Goal: Transaction & Acquisition: Register for event/course

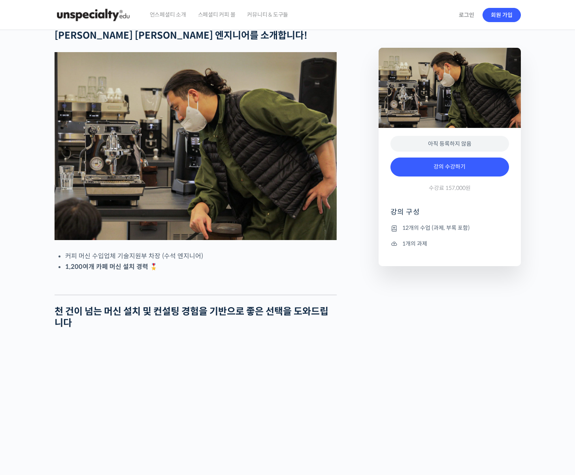
click at [500, 15] on div at bounding box center [449, 99] width 142 height 218
click at [498, 16] on div at bounding box center [449, 99] width 142 height 218
click at [325, 28] on div "언스페셜티 소개 스페셜티 커피 몰 커뮤니티 & 도구들" at bounding box center [299, 15] width 310 height 30
click at [501, 15] on div at bounding box center [449, 99] width 142 height 218
click at [461, 16] on div at bounding box center [449, 99] width 142 height 218
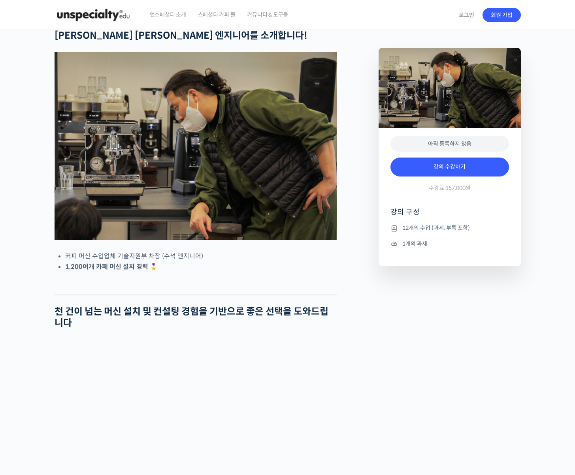
click at [96, 16] on img at bounding box center [92, 15] width 77 height 24
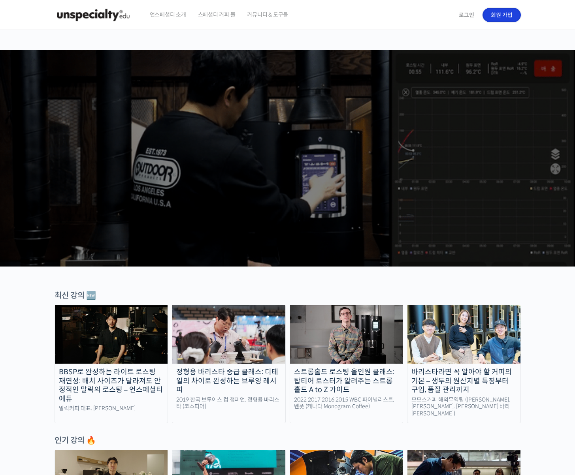
click at [499, 17] on link "회원 가입" at bounding box center [501, 15] width 38 height 14
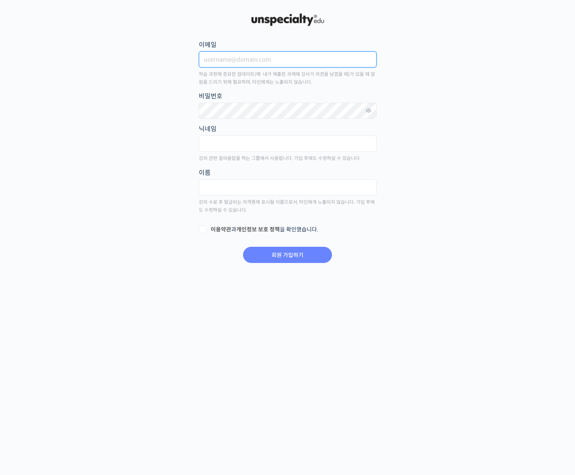
click at [216, 57] on input "이메일" at bounding box center [288, 59] width 178 height 16
type input "ㅏ"
type input "kimupop@naver.com"
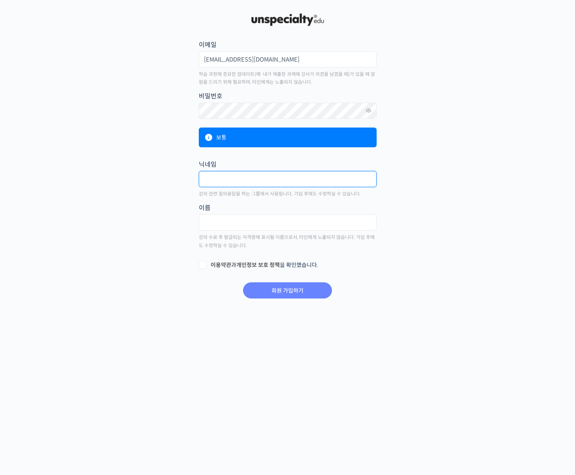
click at [219, 177] on input "text" at bounding box center [288, 179] width 178 height 16
type input "kimupop"
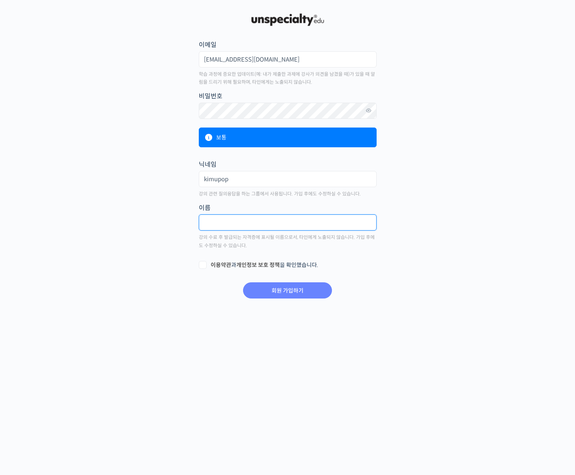
type input "r"
type input "김동희"
click at [202, 266] on label "이용약관 과 개인정보 보호 정책 을 확인했습니다." at bounding box center [288, 265] width 178 height 8
click at [202, 266] on input "이용약관 과 개인정보 보호 정책 을 확인했습니다." at bounding box center [201, 263] width 5 height 5
checkbox input "true"
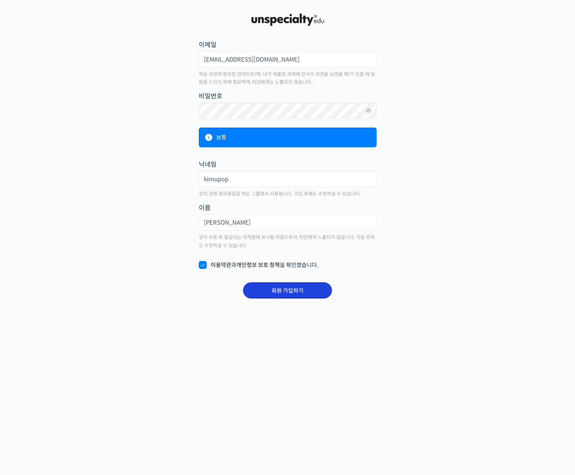
click at [302, 292] on input "회원 가입하기" at bounding box center [287, 290] width 89 height 16
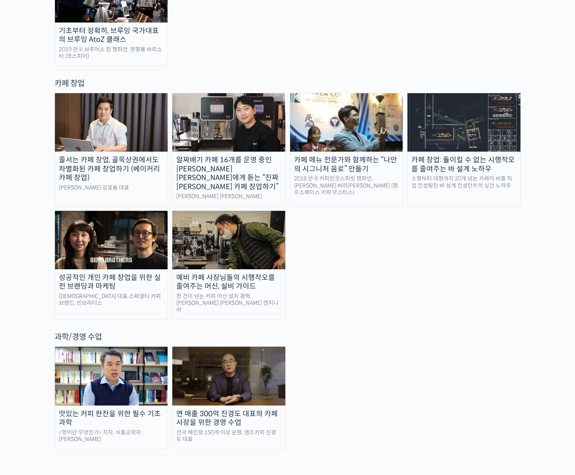
scroll to position [1501, 0]
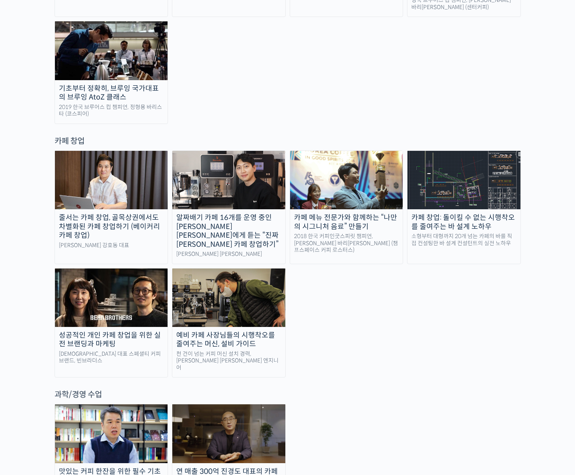
click at [224, 404] on img at bounding box center [228, 433] width 113 height 58
click at [237, 269] on img at bounding box center [228, 298] width 113 height 58
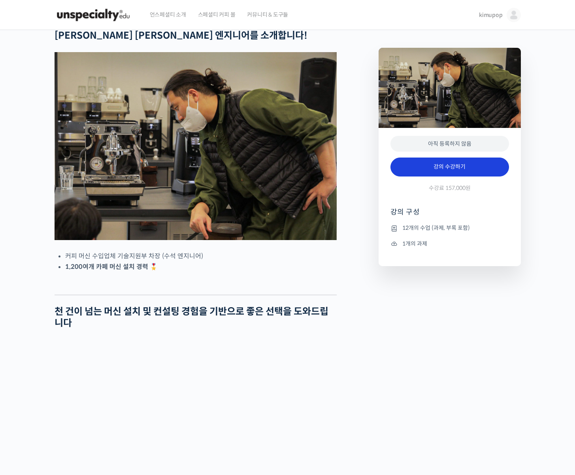
click at [439, 169] on link "강의 수강하기" at bounding box center [449, 167] width 118 height 19
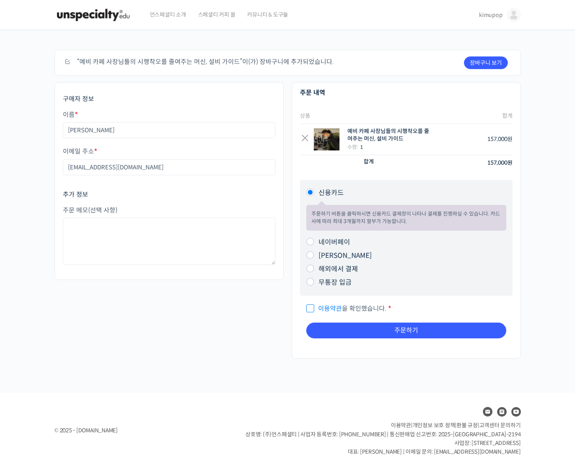
click at [310, 242] on input "네이버페이" at bounding box center [310, 242] width 8 height 8
radio input "true"
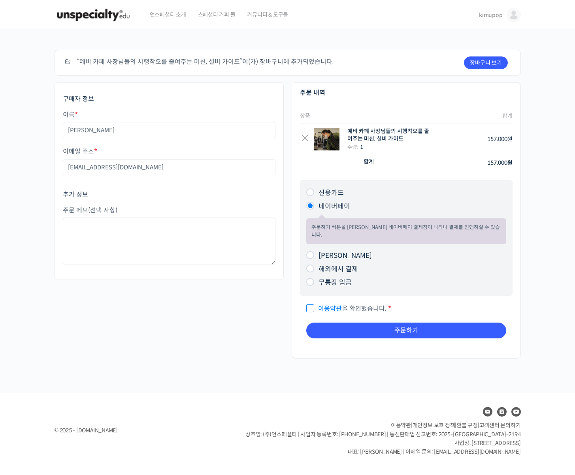
click at [309, 302] on input "이용약관 을 확인했습니다. *" at bounding box center [308, 304] width 5 height 5
checkbox input "true"
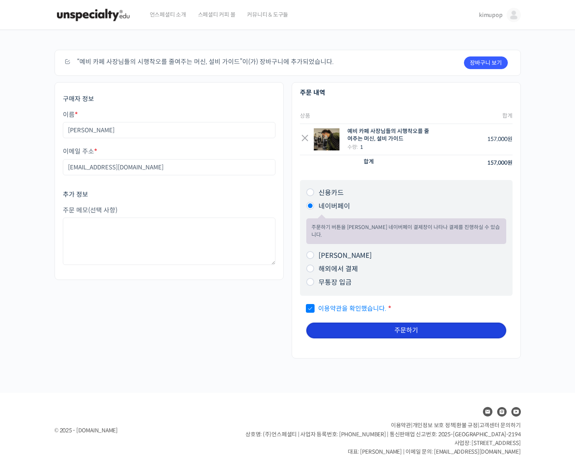
click at [416, 323] on button "주문하기" at bounding box center [406, 331] width 200 height 16
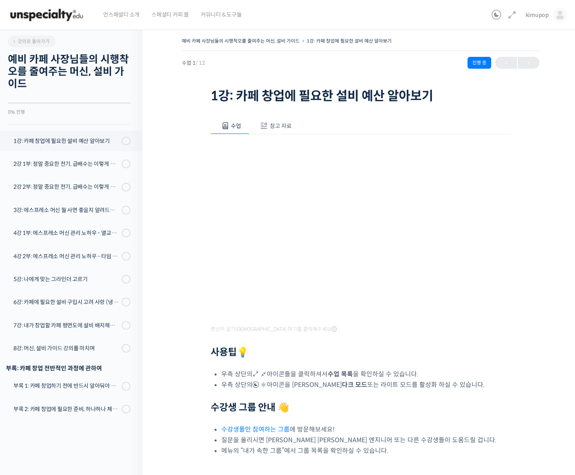
click at [263, 126] on span at bounding box center [264, 126] width 8 height 8
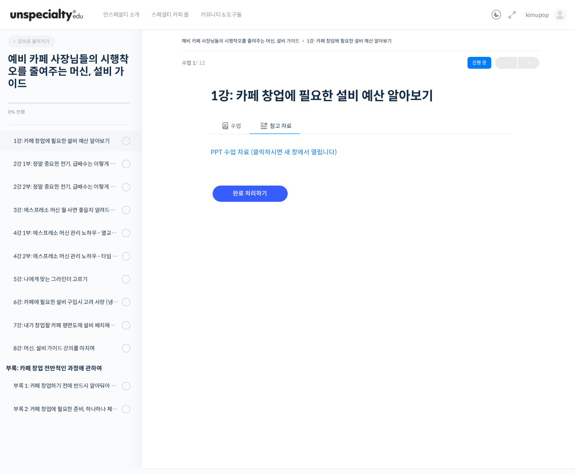
click at [250, 151] on link "PPT 수업 자료 (클릭하시면 새 창에서 열립니다)" at bounding box center [273, 152] width 126 height 8
click at [231, 128] on span "수업" at bounding box center [236, 125] width 10 height 7
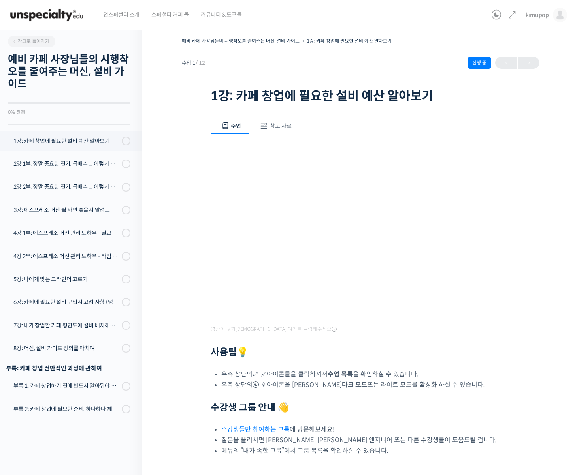
click at [263, 125] on span at bounding box center [264, 126] width 8 height 8
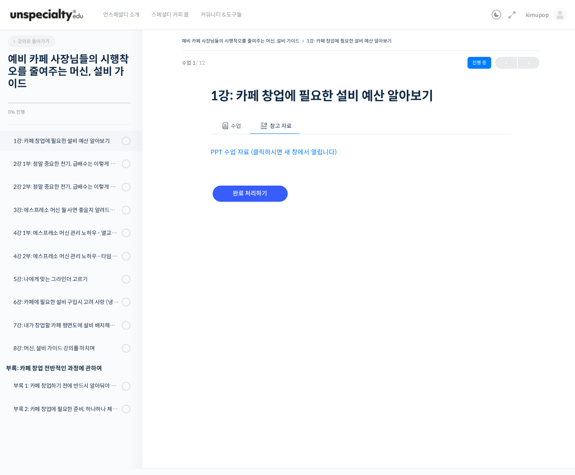
click at [267, 153] on link "PPT 수업 자료 (클릭하시면 새 창에서 열립니다)" at bounding box center [273, 152] width 126 height 8
click at [229, 126] on button "수업" at bounding box center [229, 126] width 39 height 17
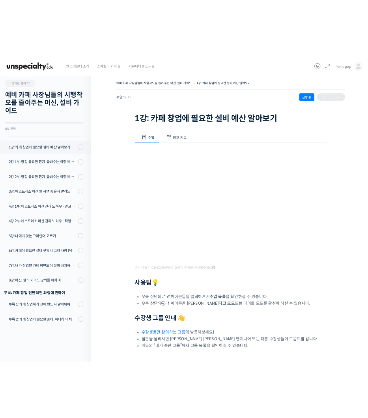
scroll to position [2, 0]
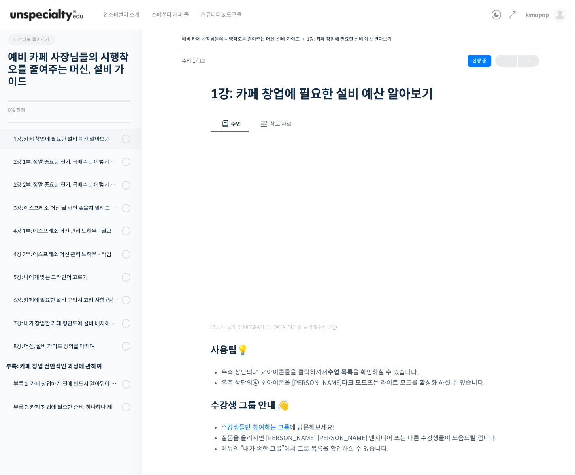
click at [154, 375] on div "예비 카페 사장님들의 시행착오를 줄여주는 머신, 설비 가이드 1강: 카페 창업에 필요한 설비 예산 알아보기 진행 중 수업 1 / 12 진행 중…" at bounding box center [360, 279] width 436 height 514
click at [556, 391] on div "예비 카페 사장님들의 시행착오를 줄여주는 머신, 설비 가이드 1강: 카페 창업에 필요한 설비 예산 알아보기 진행 중 수업 1 / 12 진행 중…" at bounding box center [360, 279] width 436 height 514
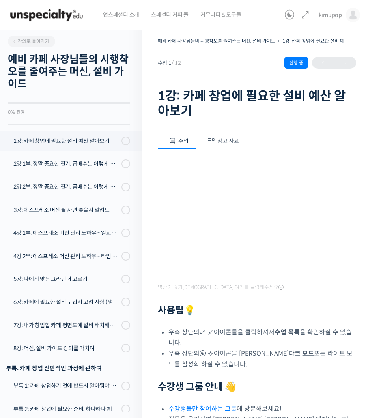
scroll to position [109, 0]
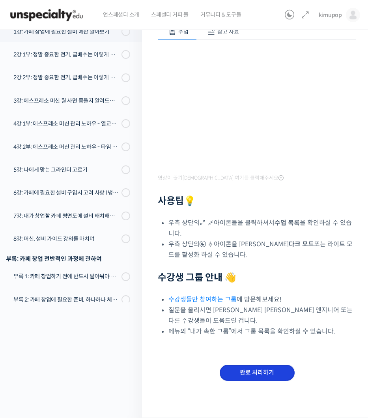
click at [243, 372] on input "완료 처리하기" at bounding box center [257, 373] width 75 height 16
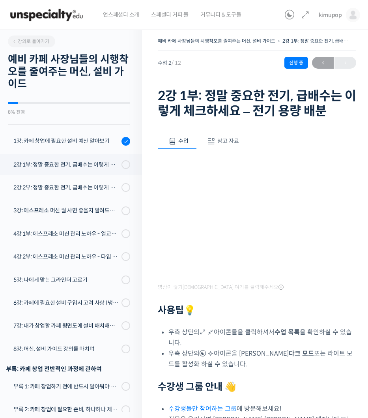
scroll to position [15, 0]
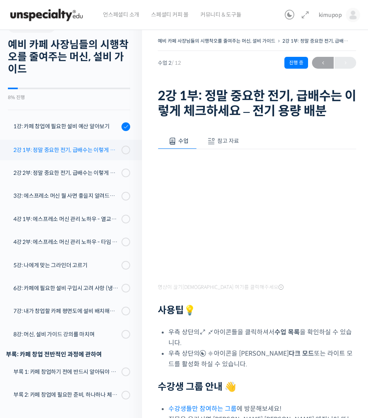
click at [56, 150] on div "2강 1부: 정말 중요한 전기, 급배수는 이렇게 체크하세요 - 전기 용량 배분" at bounding box center [66, 150] width 106 height 9
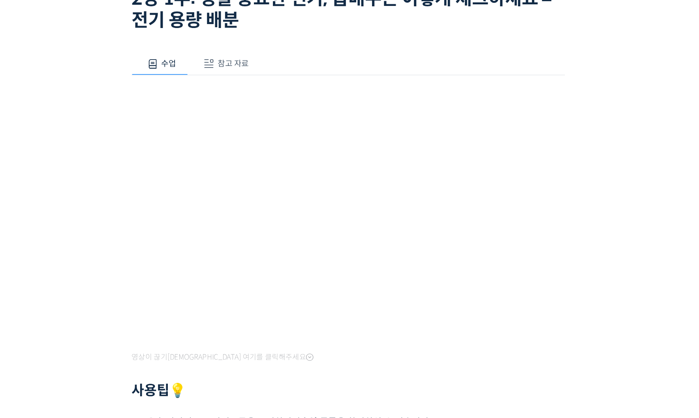
click at [327, 139] on span at bounding box center [326, 141] width 8 height 8
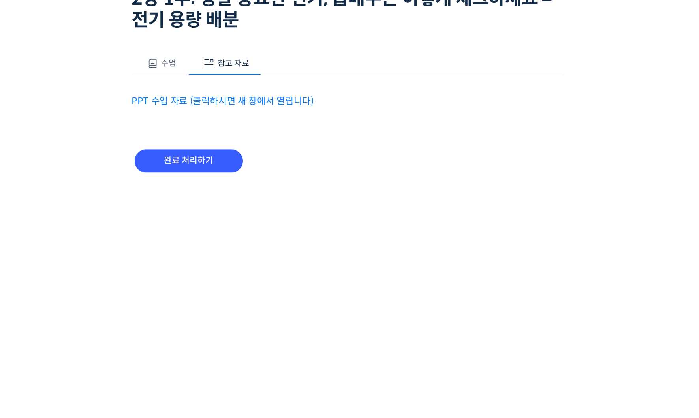
click at [319, 167] on link "PPT 수업 자료 (클릭하시면 새 창에서 열립니다)" at bounding box center [335, 167] width 126 height 8
click at [291, 141] on button "수업" at bounding box center [291, 141] width 39 height 17
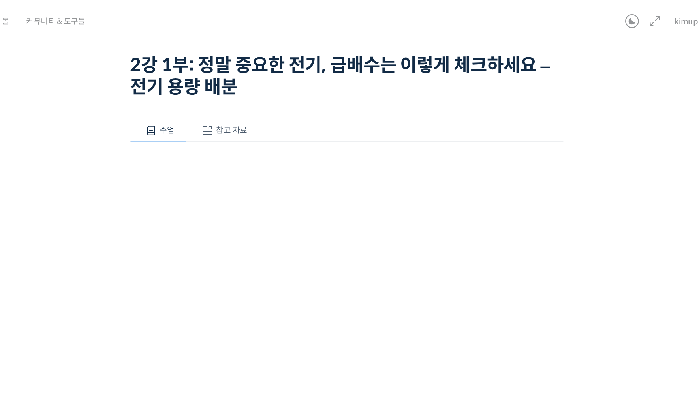
scroll to position [45, 0]
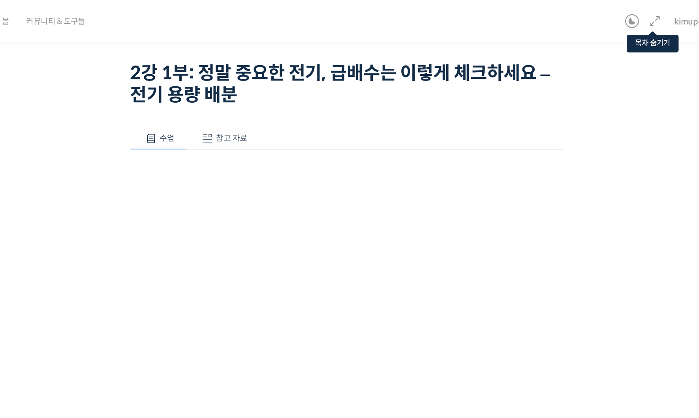
click at [368, 15] on icon at bounding box center [635, 14] width 9 height 9
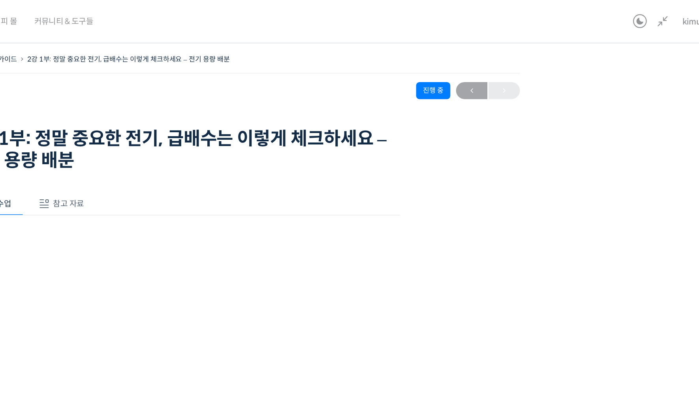
scroll to position [0, 0]
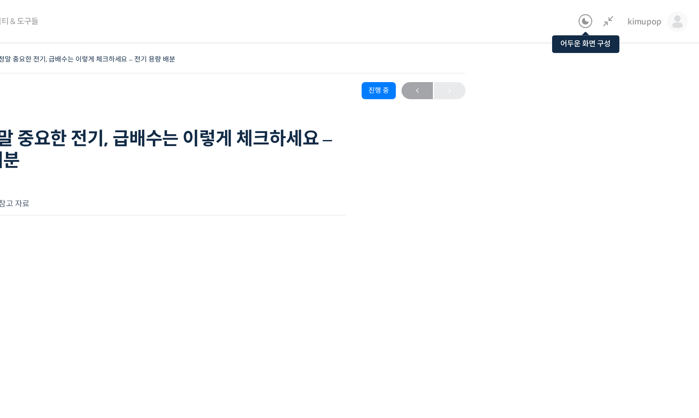
click at [368, 13] on icon at bounding box center [620, 14] width 9 height 9
